Goal: Find specific page/section: Find specific page/section

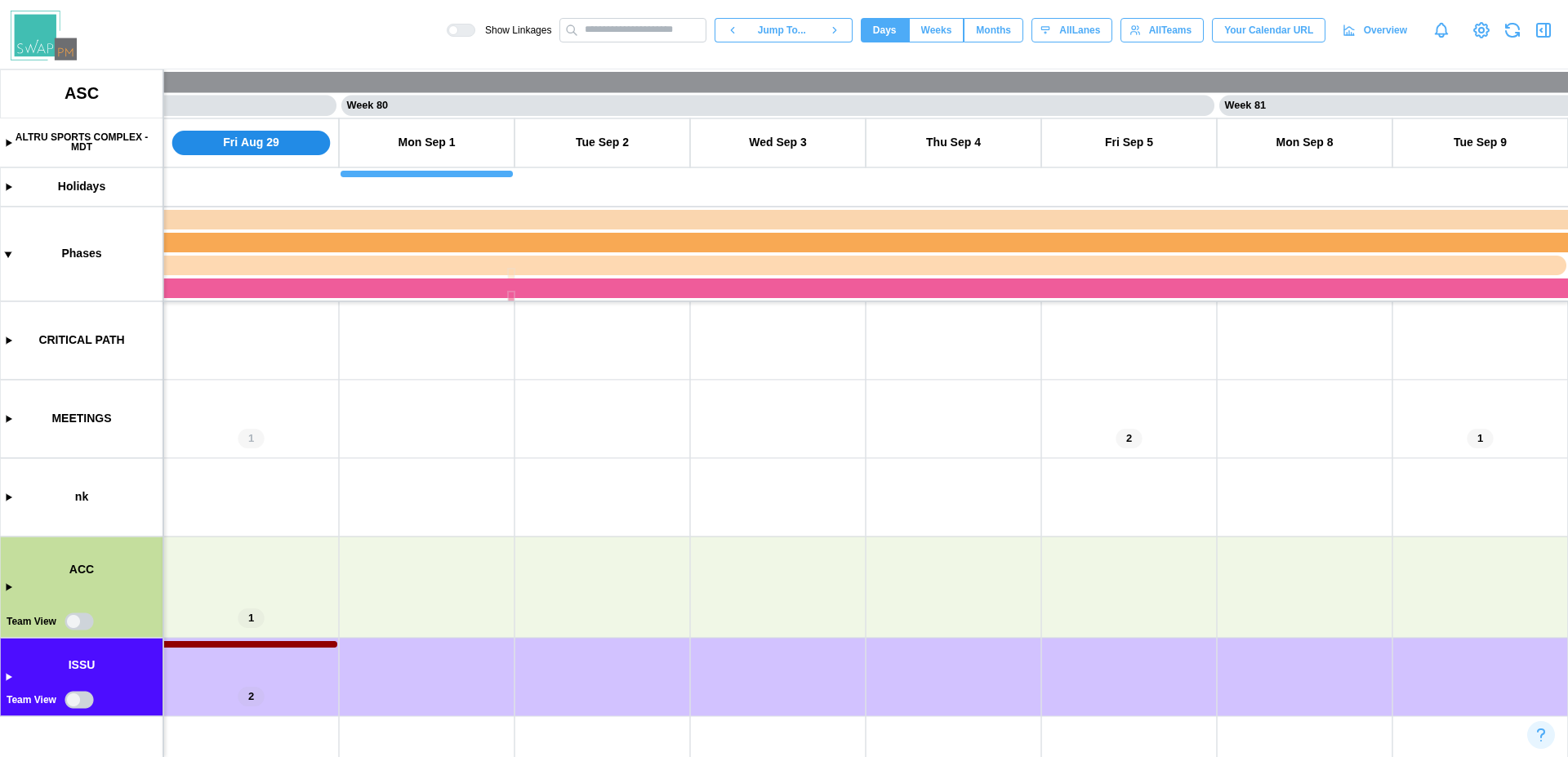
scroll to position [0, 69191]
